Goal: Find contact information: Find contact information

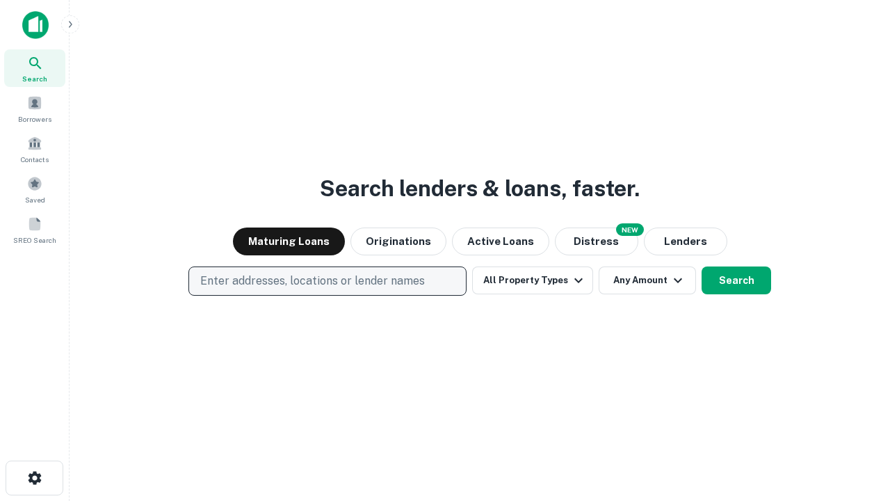
click at [327, 281] on p "Enter addresses, locations or lender names" at bounding box center [312, 281] width 225 height 17
type input "**********"
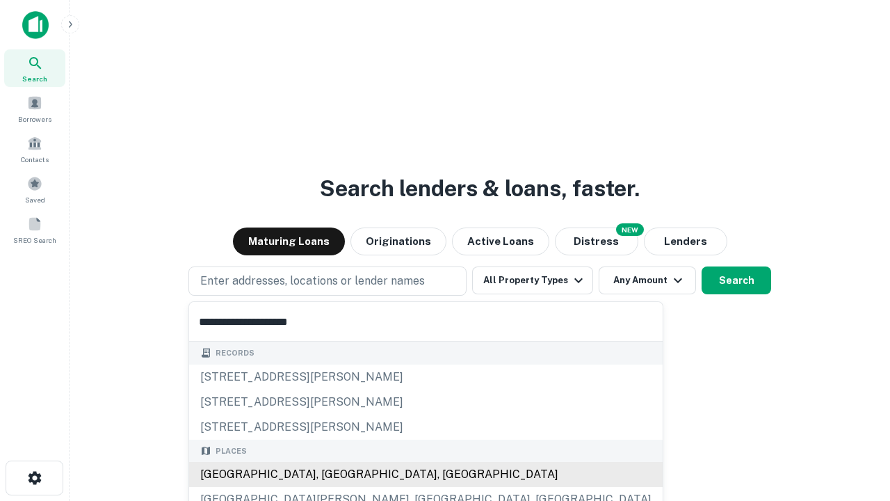
click at [332, 474] on div "[GEOGRAPHIC_DATA], [GEOGRAPHIC_DATA], [GEOGRAPHIC_DATA]" at bounding box center [426, 474] width 474 height 25
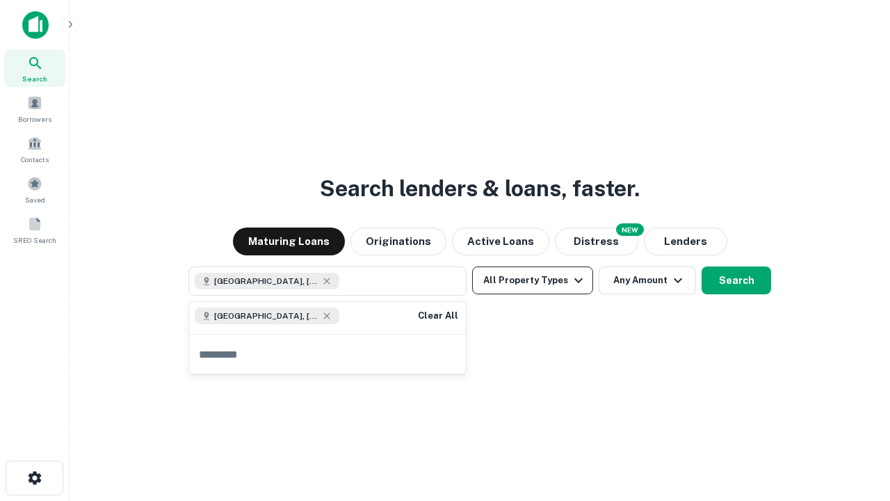
click at [533, 280] on button "All Property Types" at bounding box center [532, 280] width 121 height 28
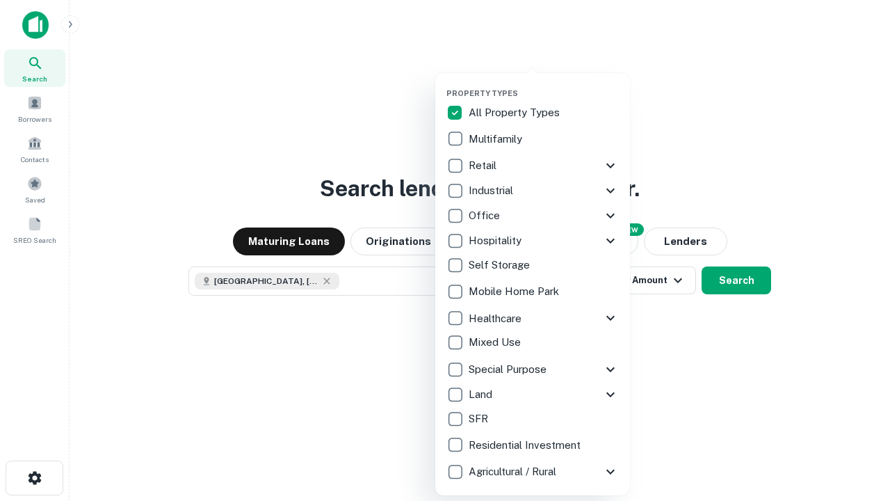
click at [544, 84] on button "button" at bounding box center [543, 84] width 195 height 1
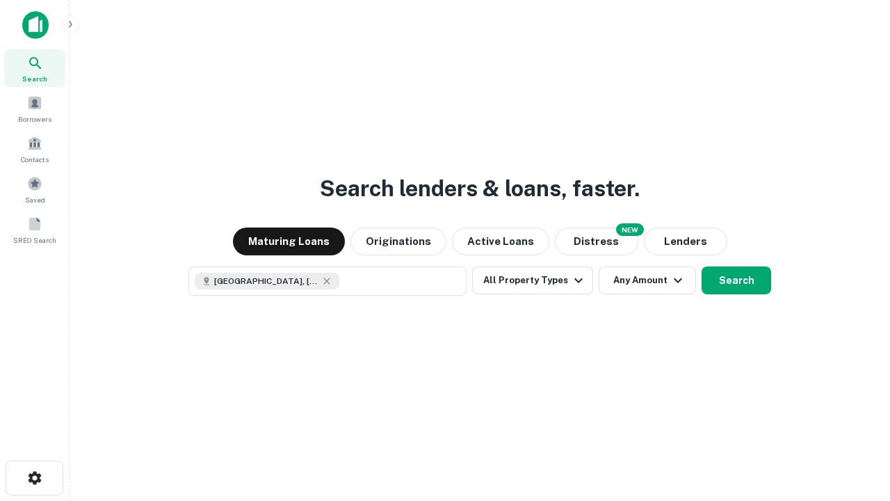
scroll to position [22, 0]
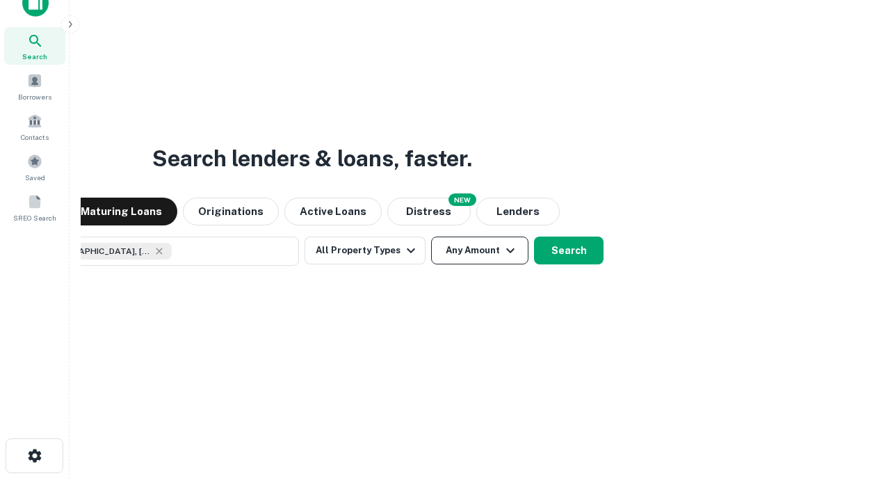
click at [431, 236] on button "Any Amount" at bounding box center [479, 250] width 97 height 28
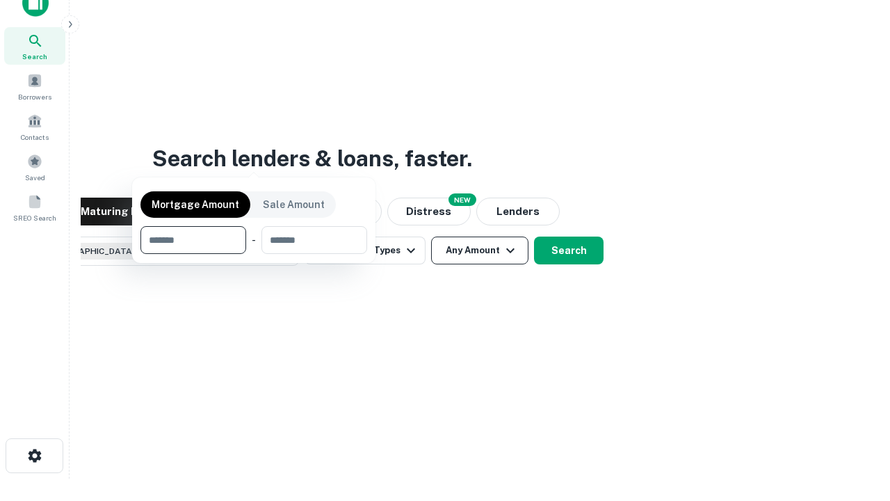
scroll to position [100, 394]
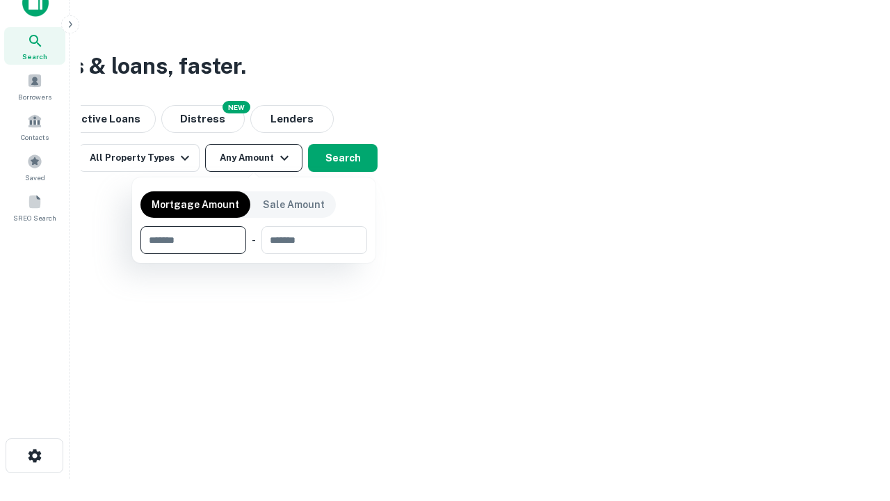
type input "*******"
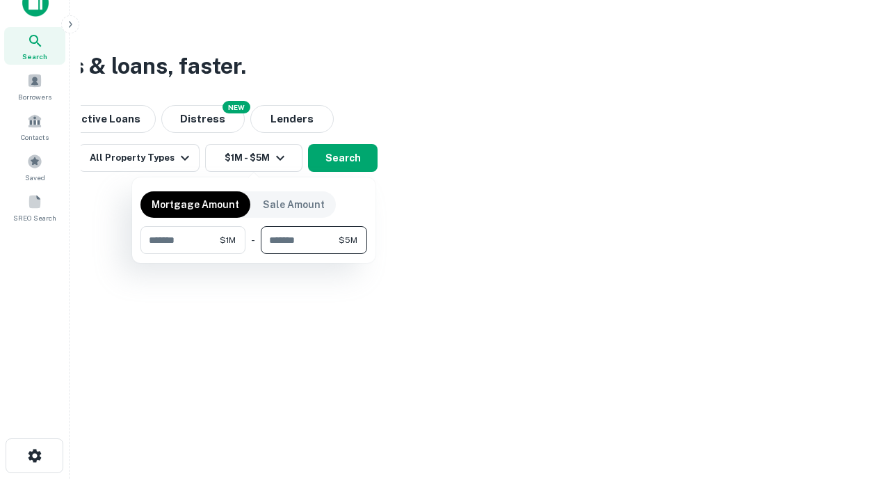
type input "*******"
click at [254, 254] on button "button" at bounding box center [253, 254] width 227 height 1
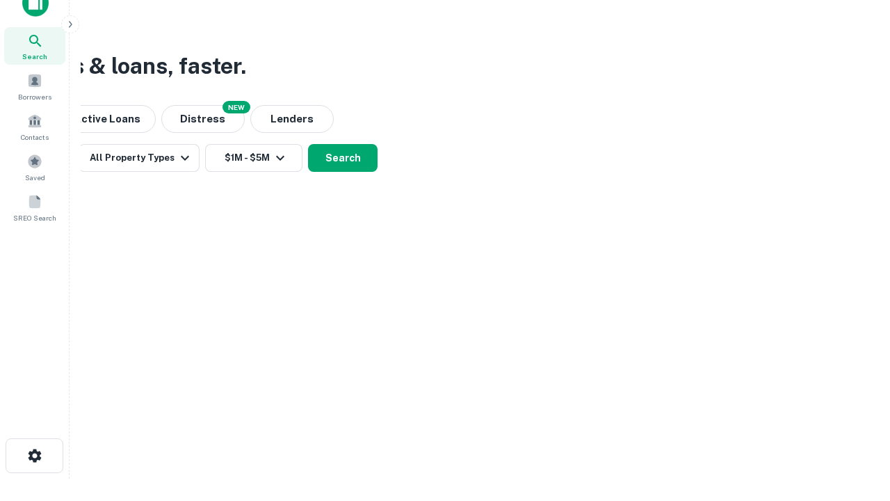
scroll to position [22, 0]
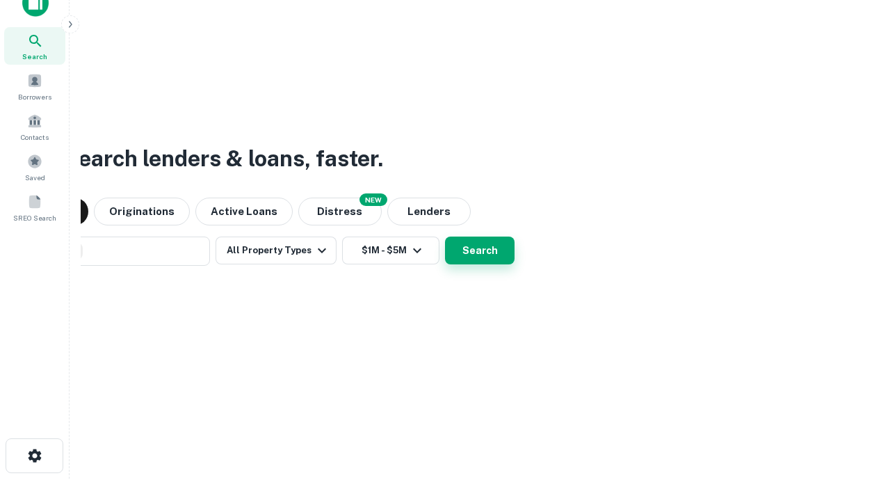
click at [445, 236] on button "Search" at bounding box center [480, 250] width 70 height 28
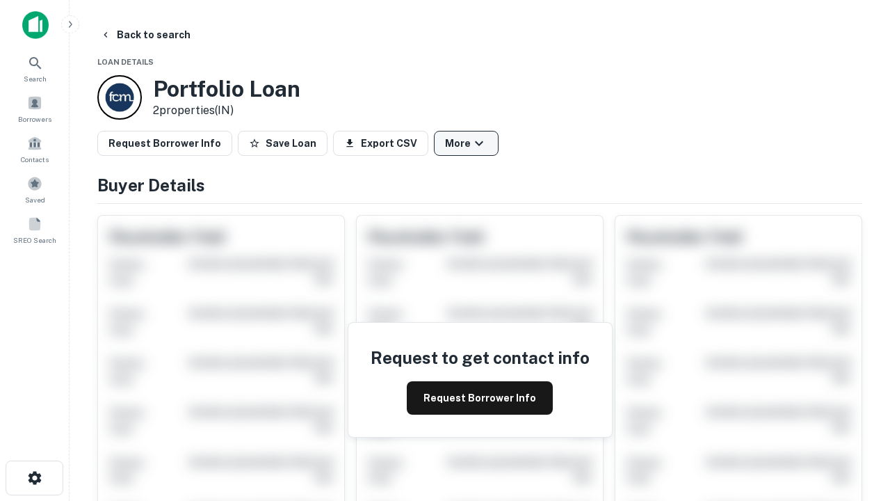
click at [466, 143] on button "More" at bounding box center [466, 143] width 65 height 25
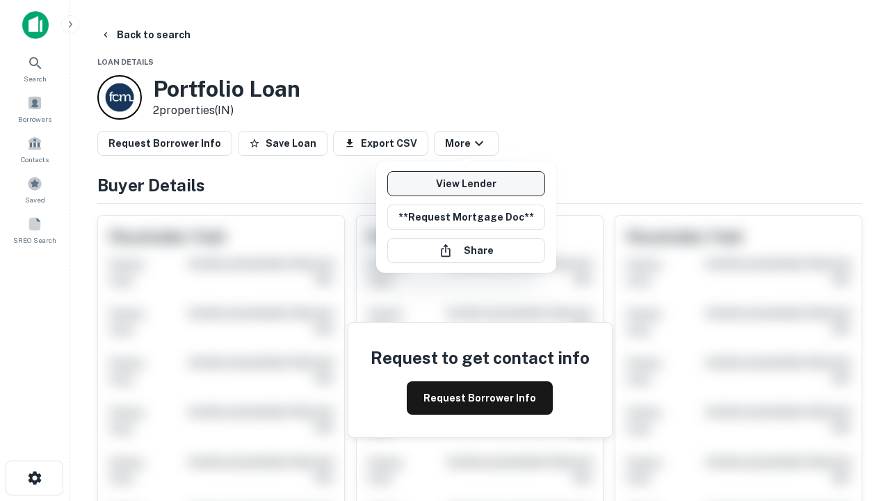
click at [466, 184] on link "View Lender" at bounding box center [466, 183] width 158 height 25
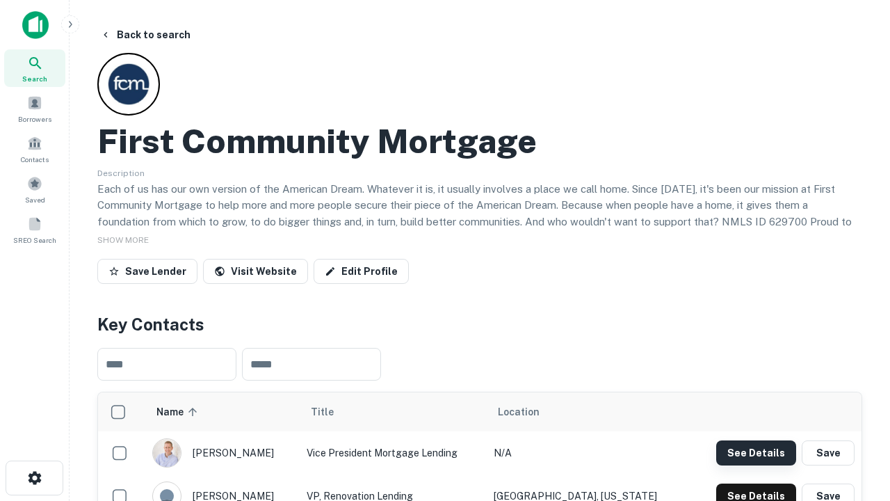
click at [756, 452] on button "See Details" at bounding box center [756, 452] width 80 height 25
click at [34, 478] on icon "button" at bounding box center [34, 477] width 17 height 17
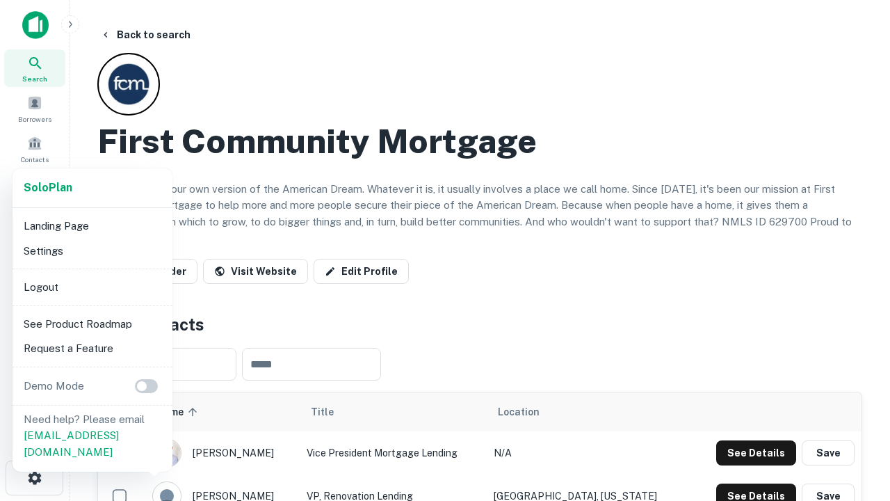
click at [92, 287] on li "Logout" at bounding box center [92, 287] width 149 height 25
